Goal: Task Accomplishment & Management: Manage account settings

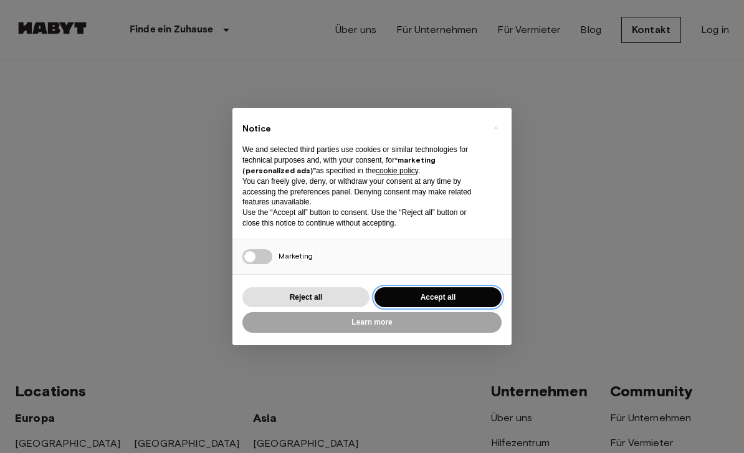
click at [430, 297] on button "Accept all" at bounding box center [437, 297] width 127 height 21
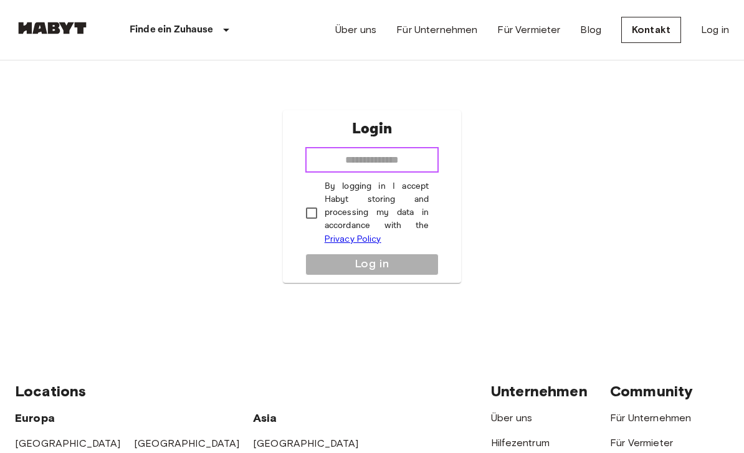
click at [362, 173] on input "email" at bounding box center [372, 160] width 134 height 25
type input "**********"
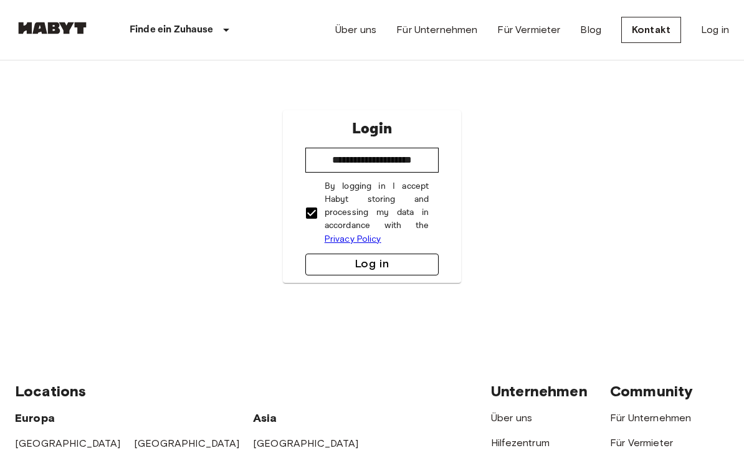
click at [368, 275] on button "Log in" at bounding box center [372, 265] width 134 height 22
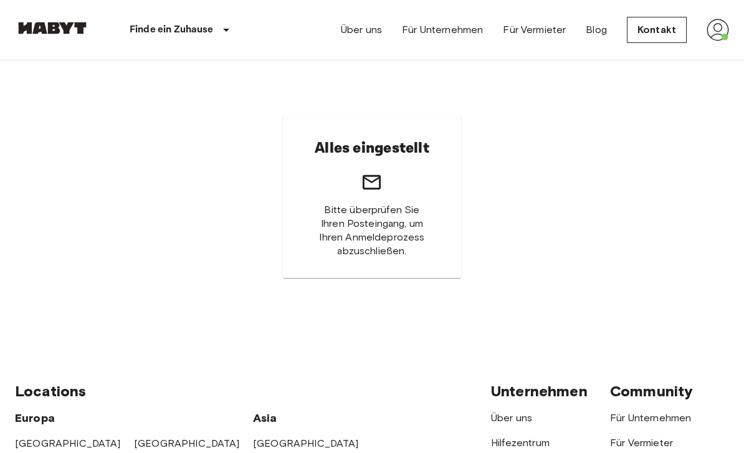
click at [728, 29] on img at bounding box center [718, 30] width 22 height 22
click at [647, 57] on li "Profile" at bounding box center [671, 52] width 125 height 22
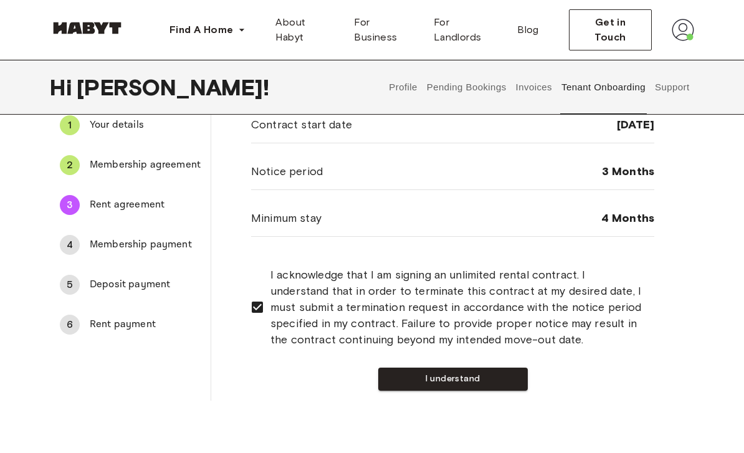
scroll to position [63, 0]
click at [461, 378] on button "I understand" at bounding box center [453, 379] width 150 height 23
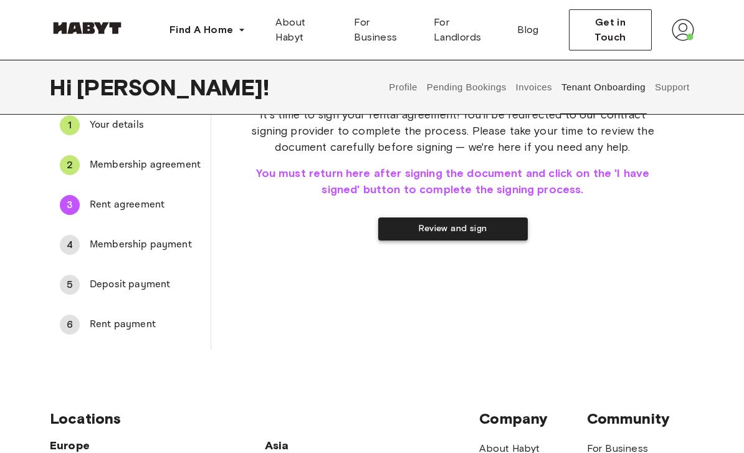
click at [450, 226] on button "Review and sign" at bounding box center [453, 228] width 150 height 23
